Goal: Task Accomplishment & Management: Manage account settings

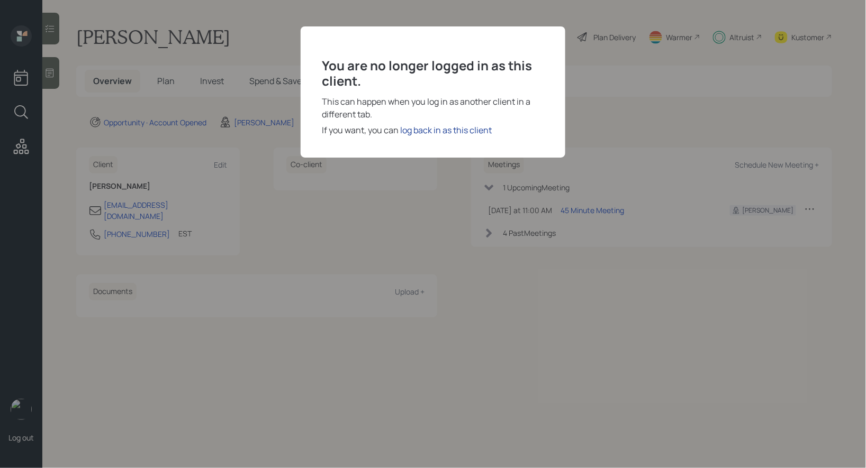
click at [453, 130] on div "log back in as this client" at bounding box center [446, 130] width 92 height 13
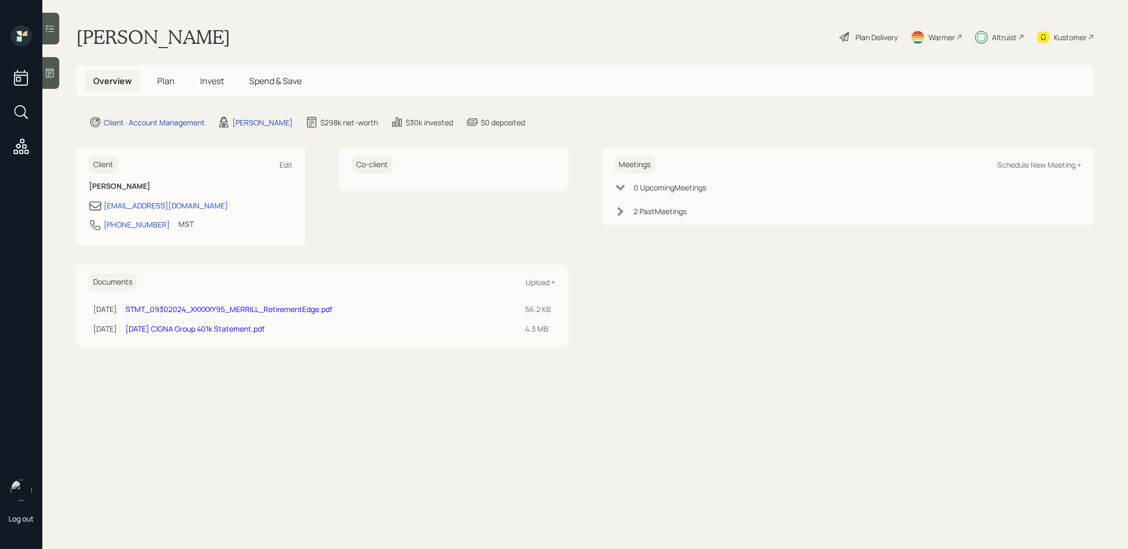
click at [24, 113] on icon at bounding box center [21, 112] width 19 height 19
